Goal: Task Accomplishment & Management: Manage account settings

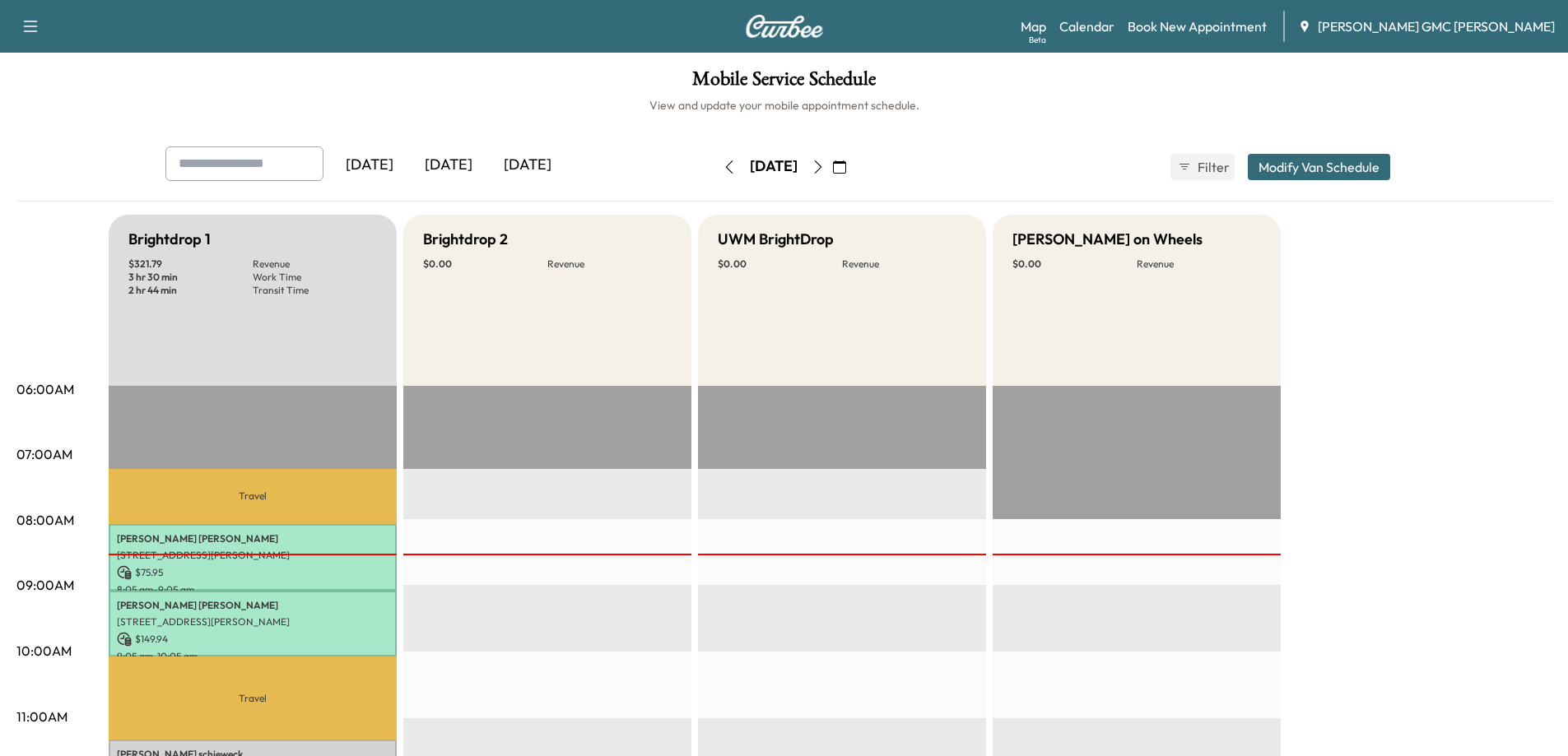
click at [715, 154] on button "button" at bounding box center [729, 167] width 28 height 26
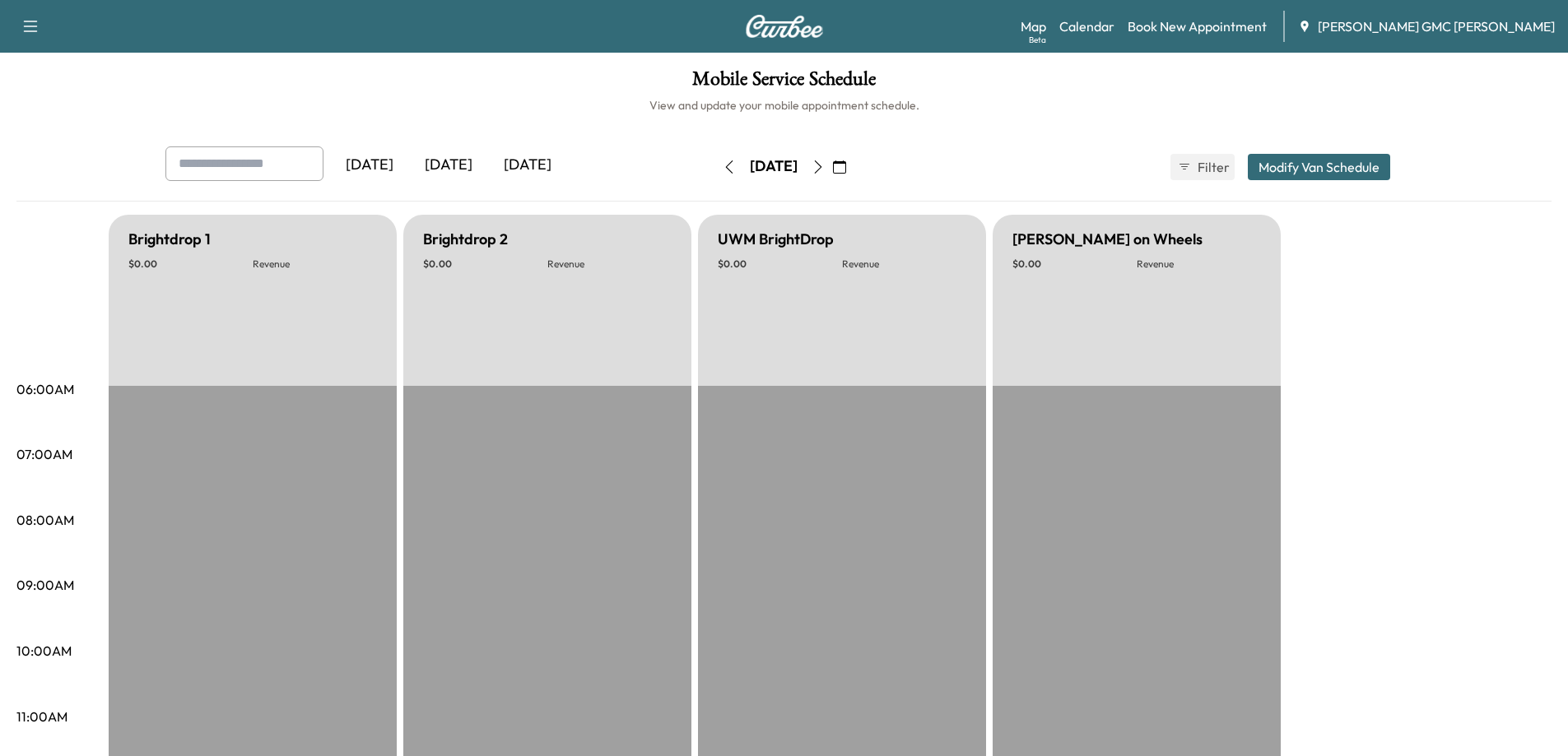
click at [722, 167] on icon "button" at bounding box center [729, 167] width 13 height 13
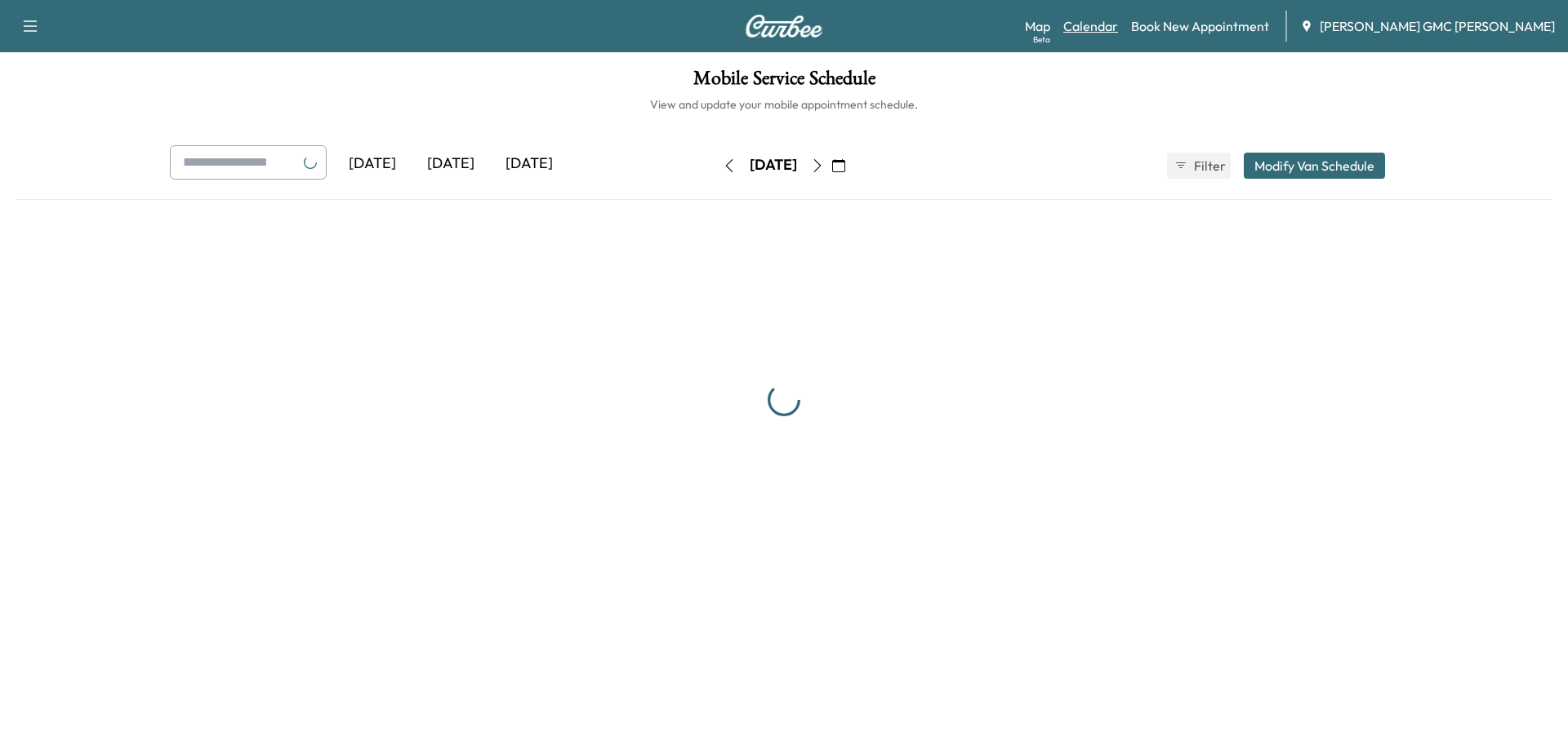
click at [1118, 21] on link "Calendar" at bounding box center [1090, 26] width 55 height 20
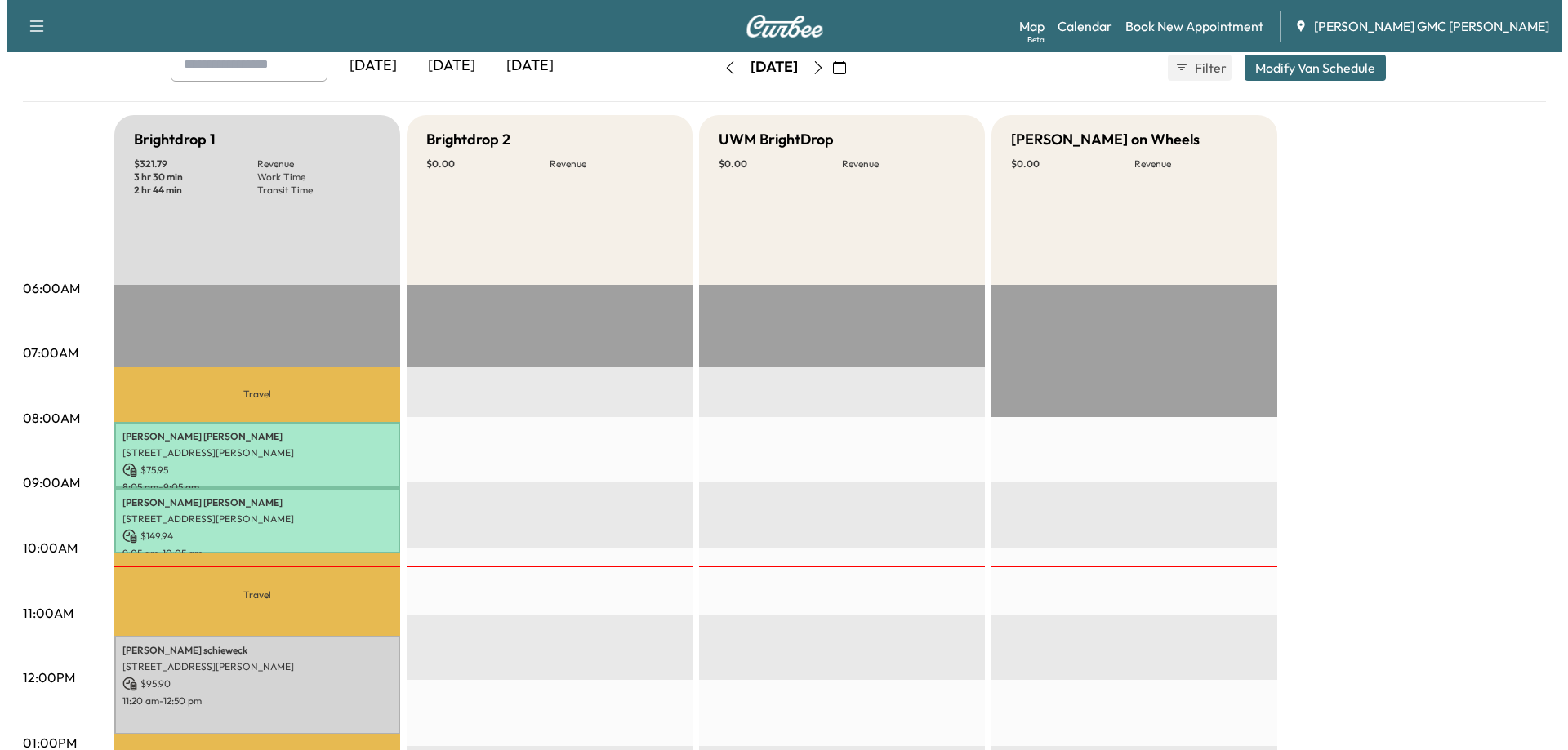
scroll to position [327, 0]
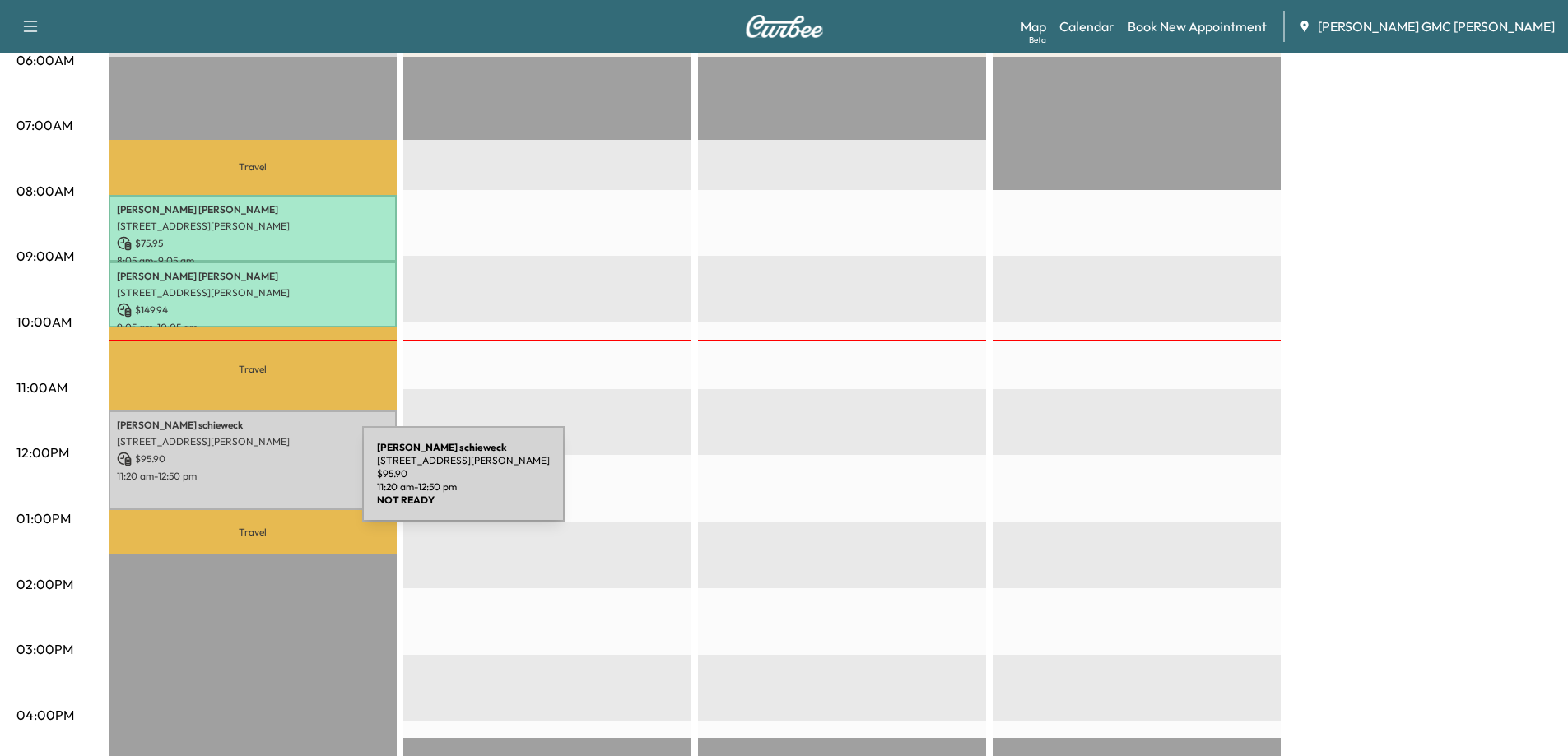
click at [240, 483] on div "[PERSON_NAME] [STREET_ADDRESS][PERSON_NAME] $ 95.90 11:20 am - 12:50 pm" at bounding box center [252, 460] width 288 height 99
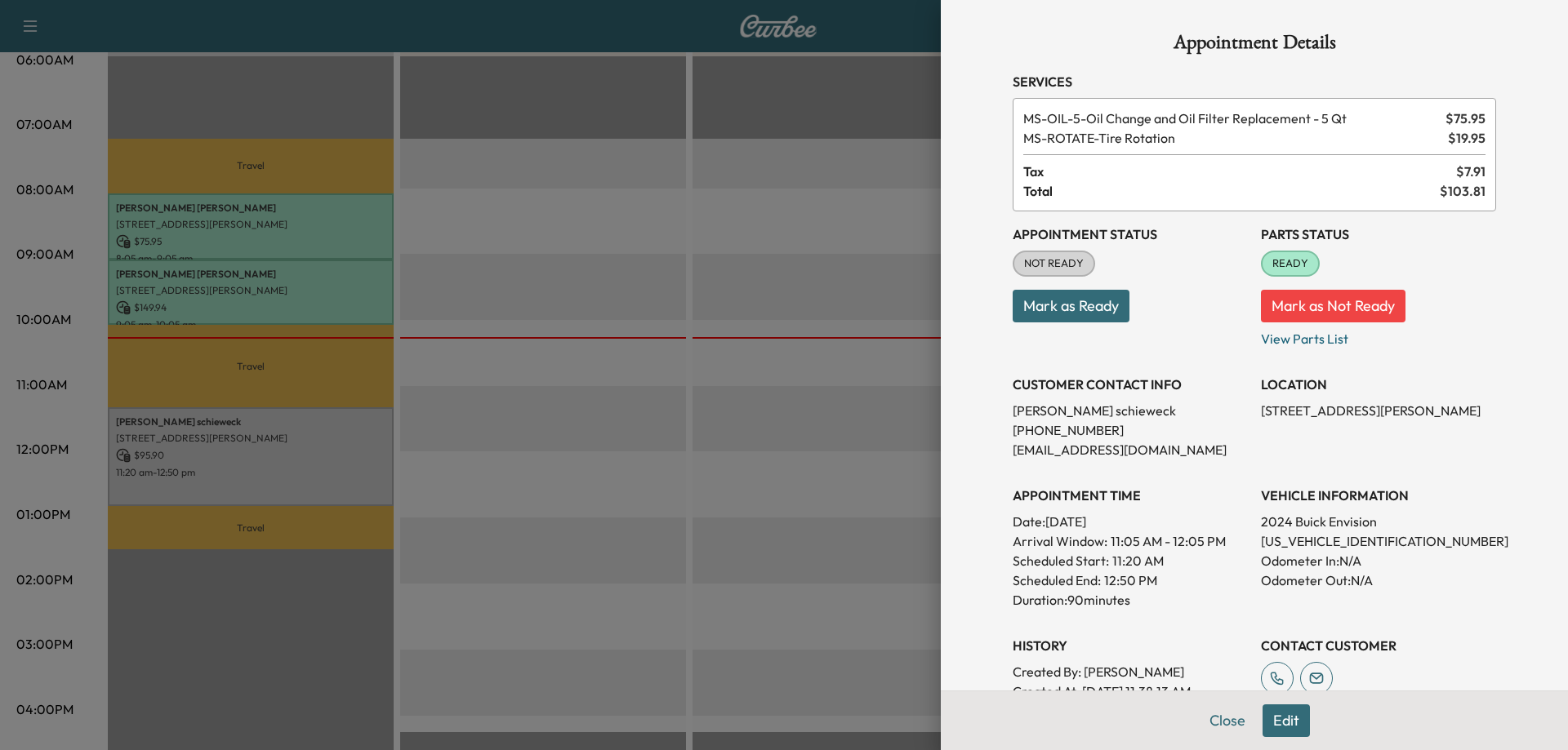
click at [733, 108] on div at bounding box center [784, 375] width 1568 height 750
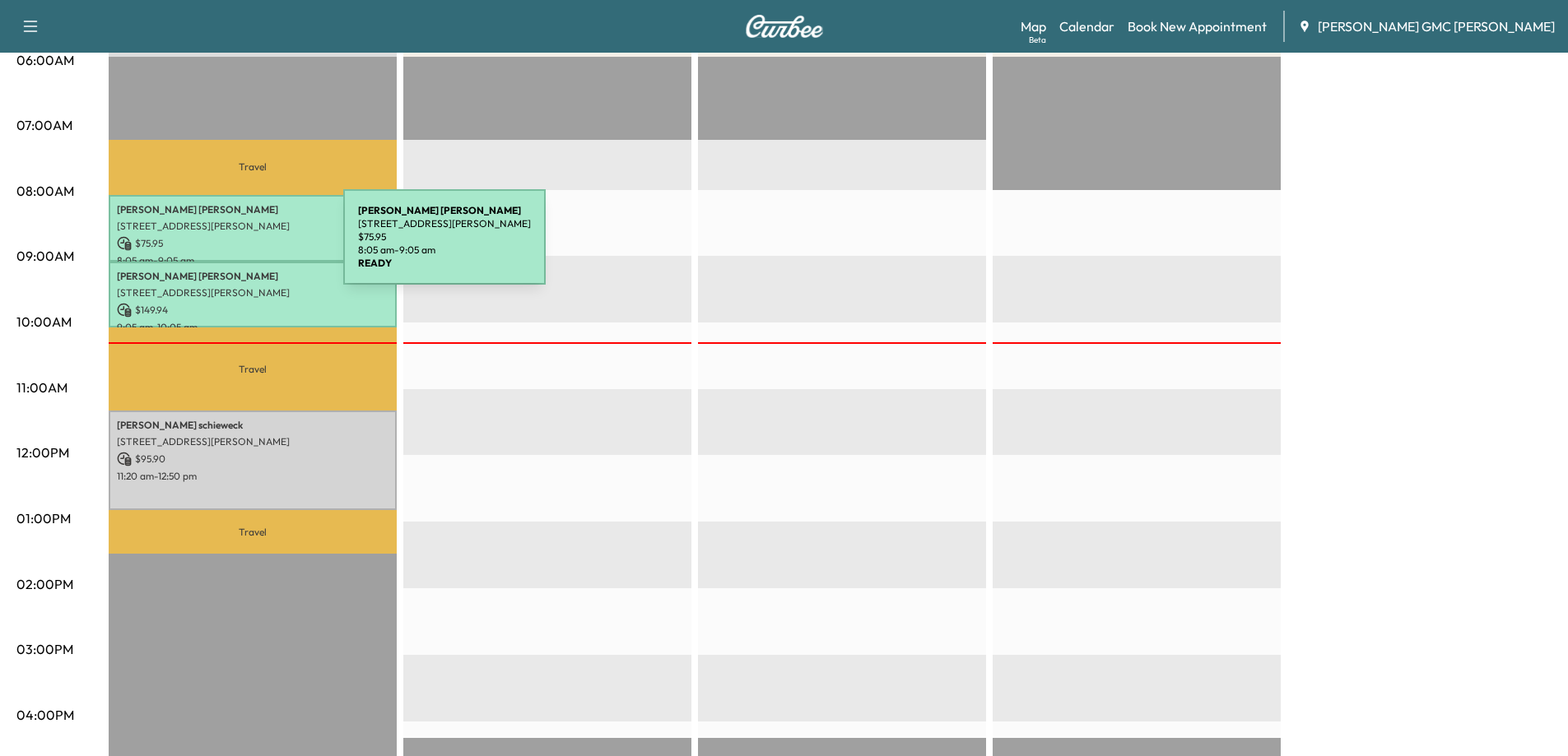
click at [220, 246] on p "$ 75.95" at bounding box center [252, 243] width 271 height 15
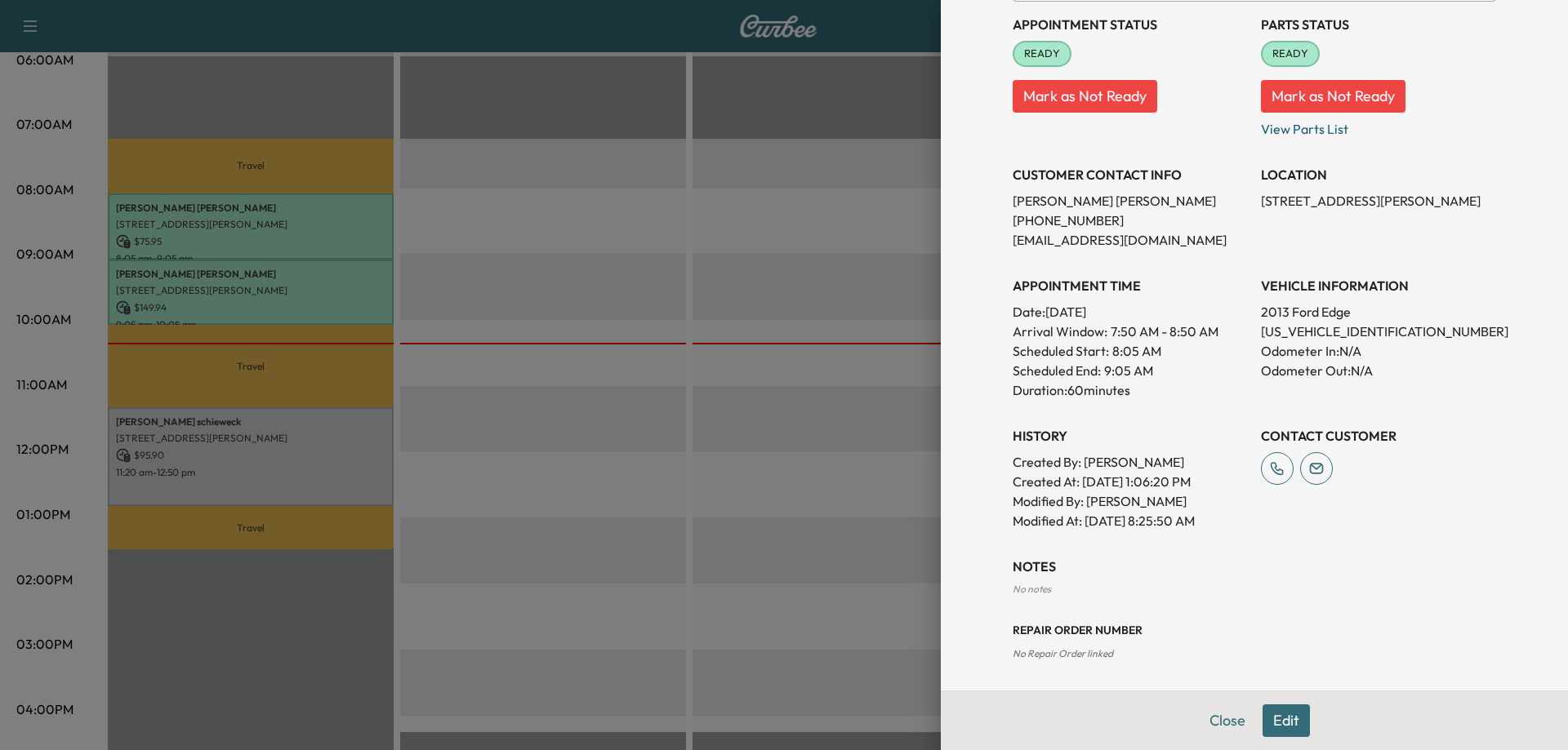
scroll to position [194, 0]
click at [286, 293] on div at bounding box center [784, 375] width 1568 height 750
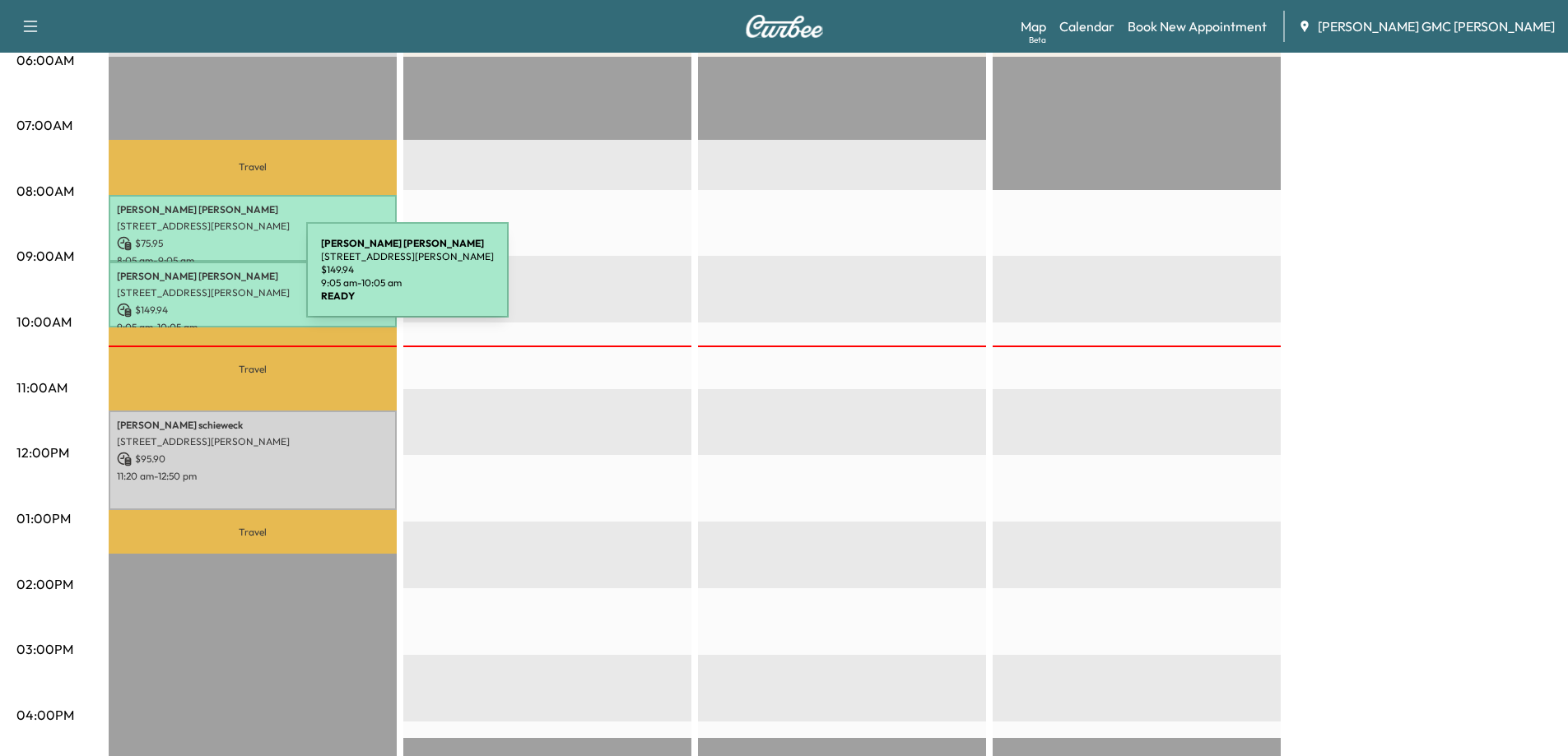
click at [183, 280] on p "[PERSON_NAME]" at bounding box center [252, 276] width 271 height 13
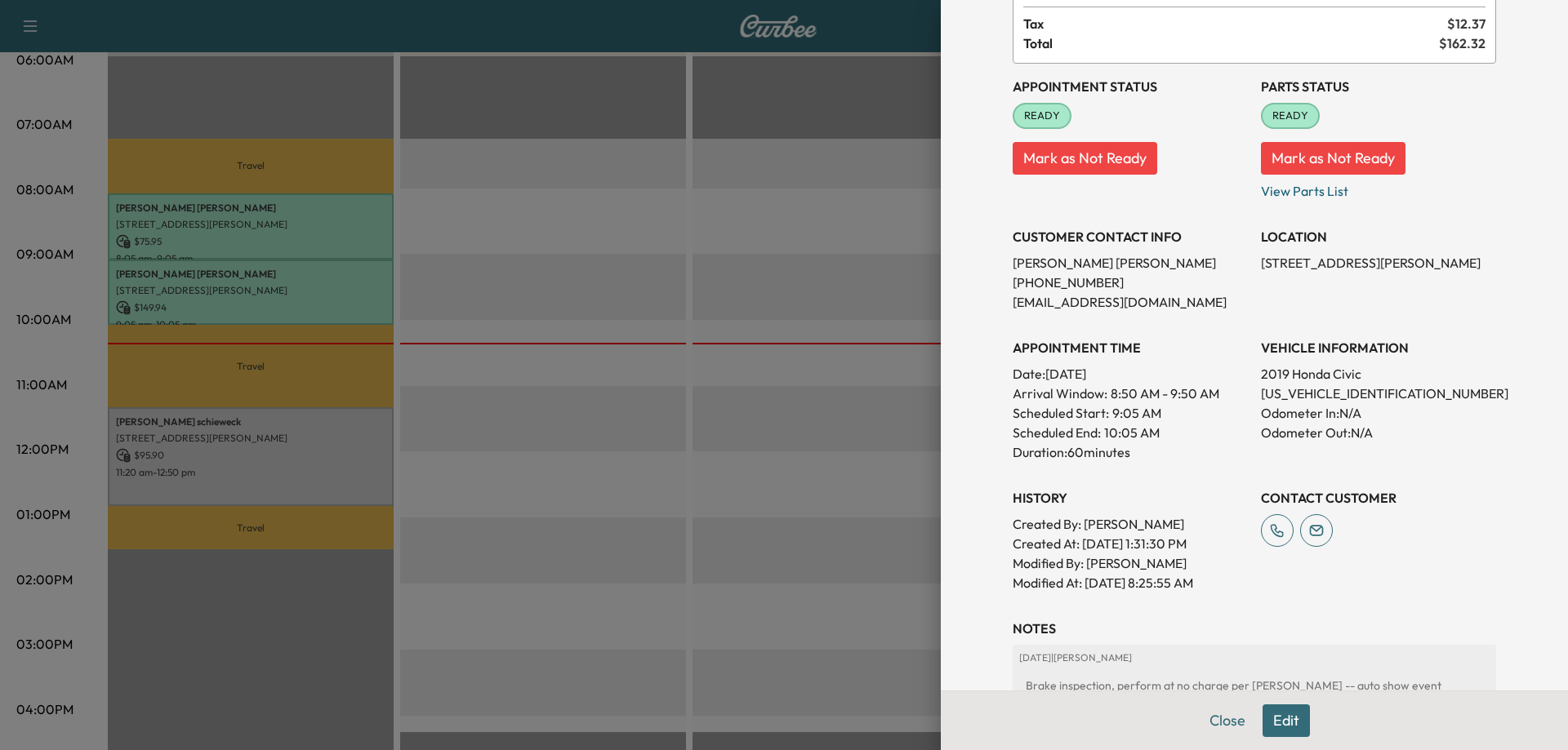
scroll to position [0, 0]
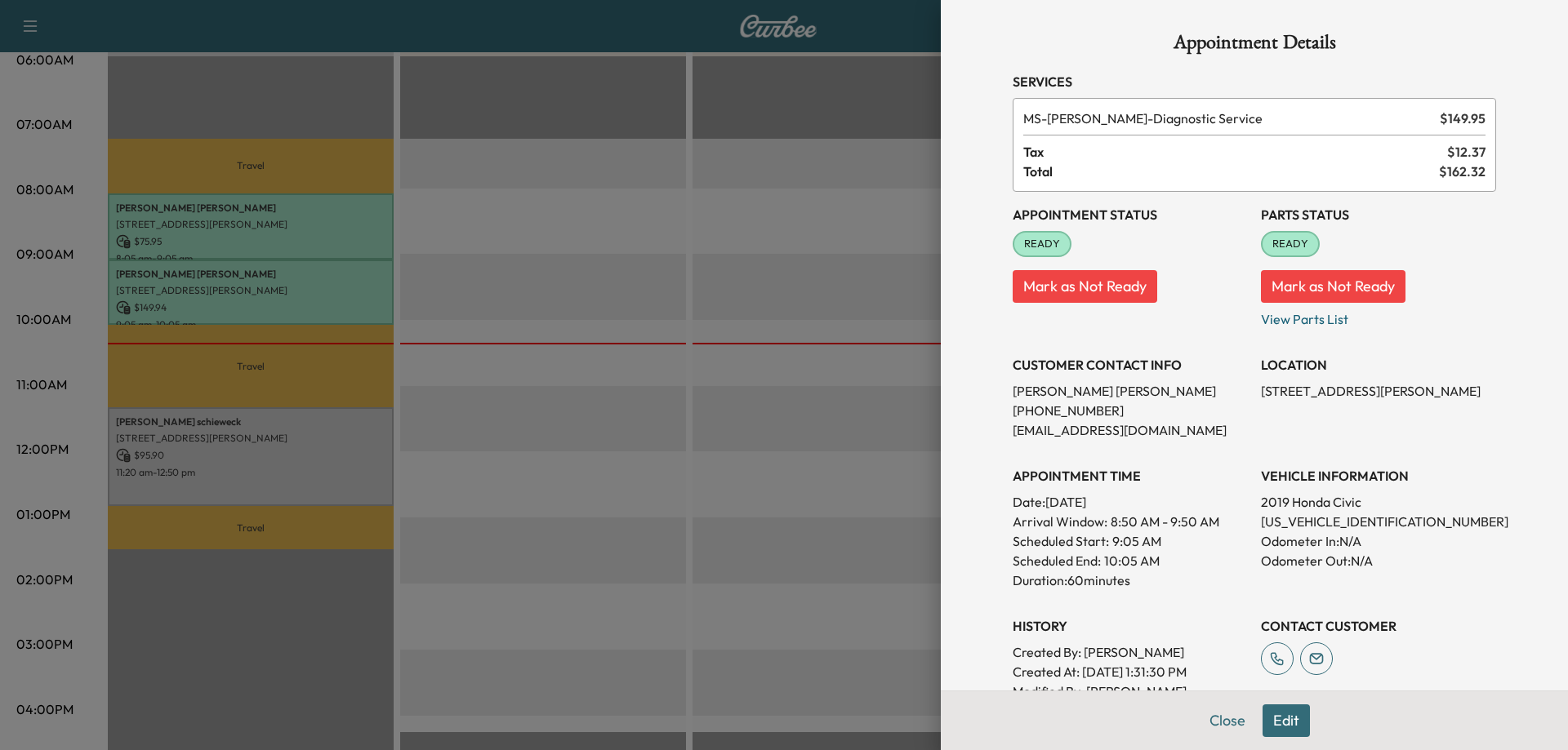
click at [250, 228] on div at bounding box center [784, 375] width 1568 height 750
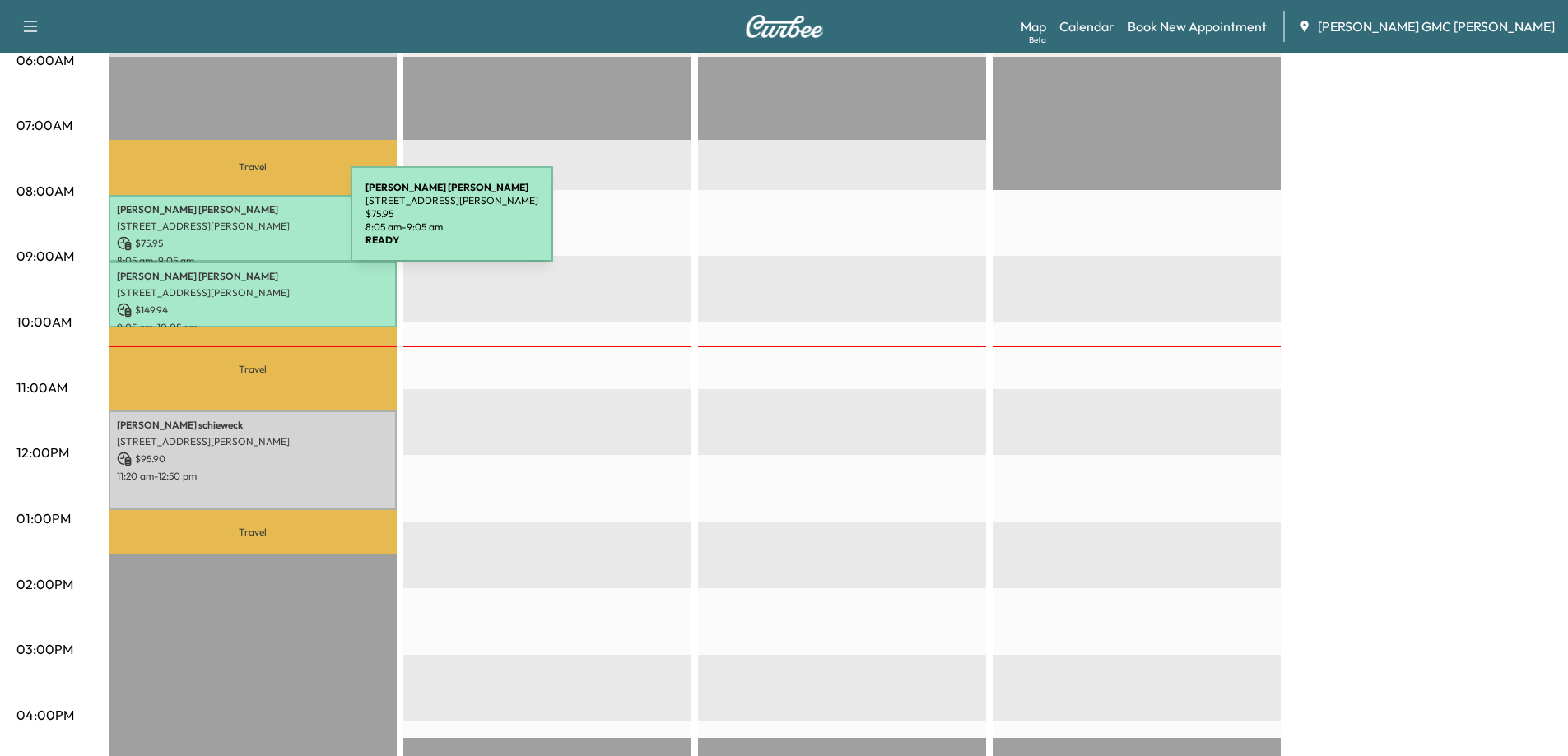
click at [228, 224] on p "[STREET_ADDRESS][PERSON_NAME]" at bounding box center [252, 227] width 271 height 13
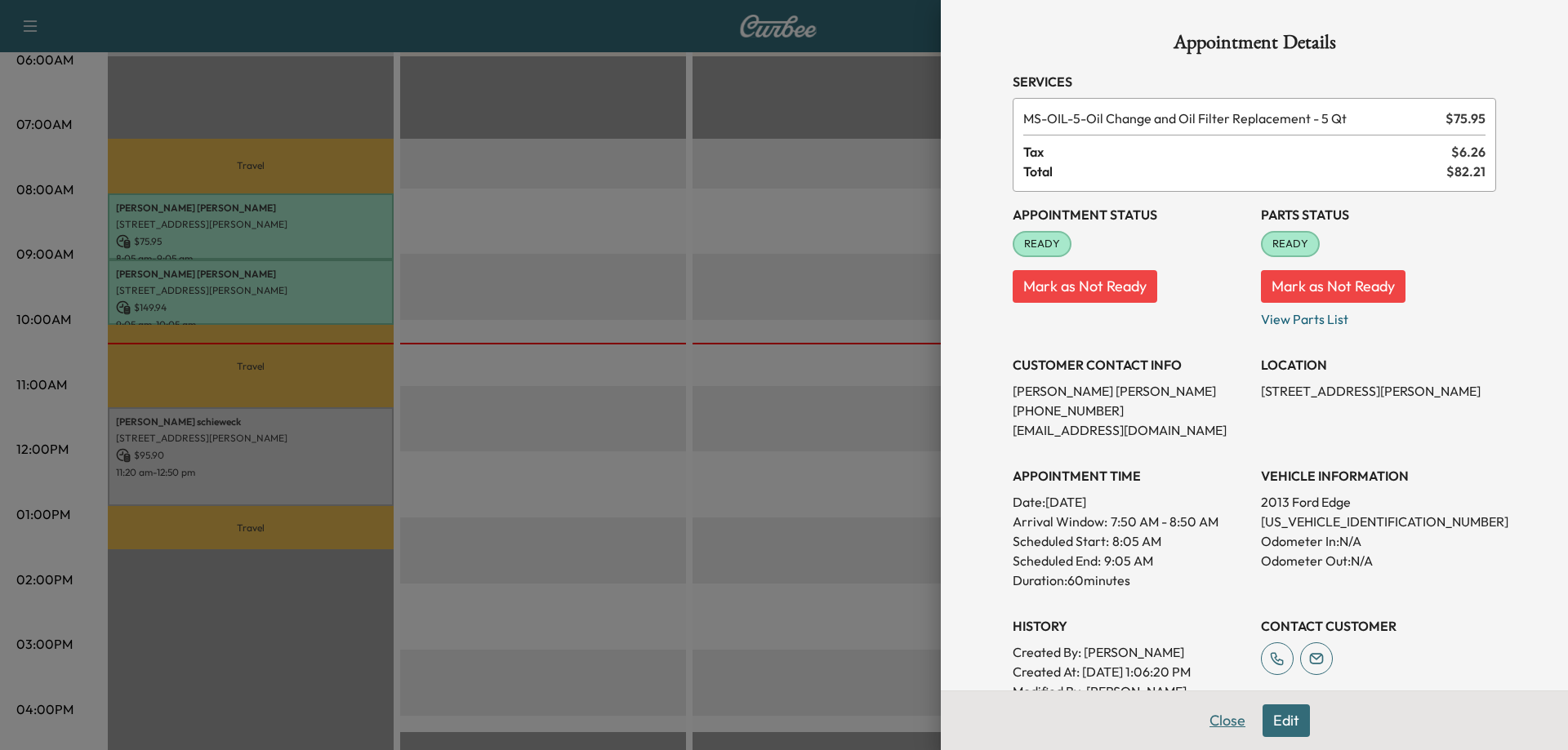
click at [1211, 725] on button "Close" at bounding box center [1227, 720] width 57 height 33
